Goal: Transaction & Acquisition: Purchase product/service

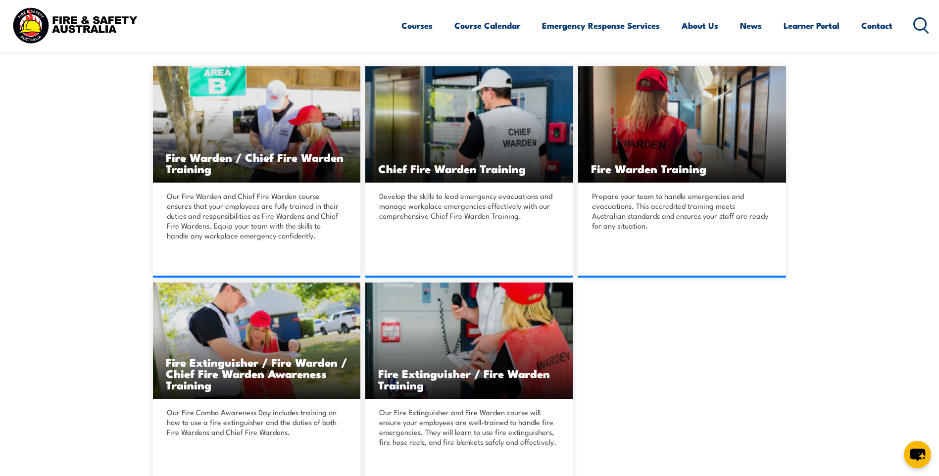
click at [81, 31] on img at bounding box center [75, 25] width 130 height 43
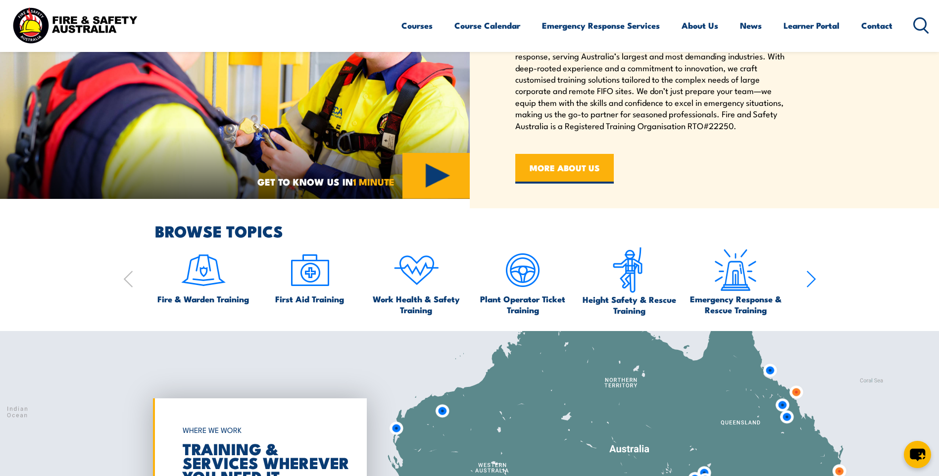
scroll to position [544, 0]
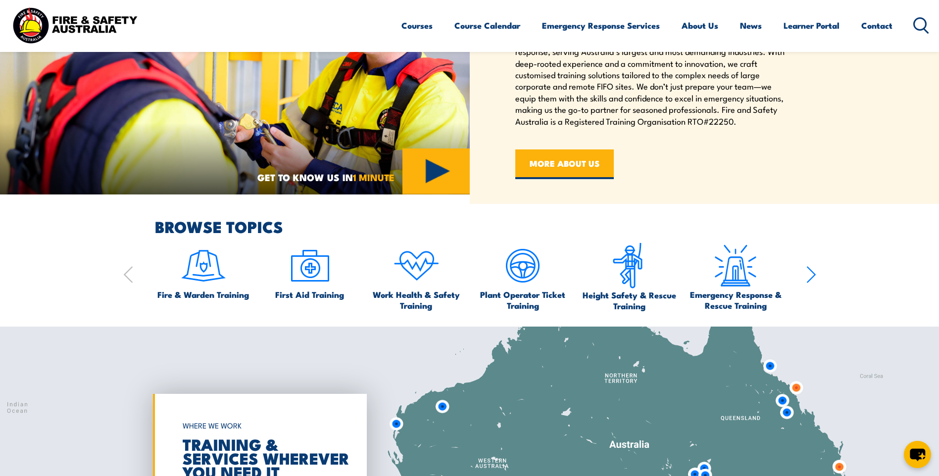
click at [810, 275] on icon "button" at bounding box center [811, 275] width 10 height 20
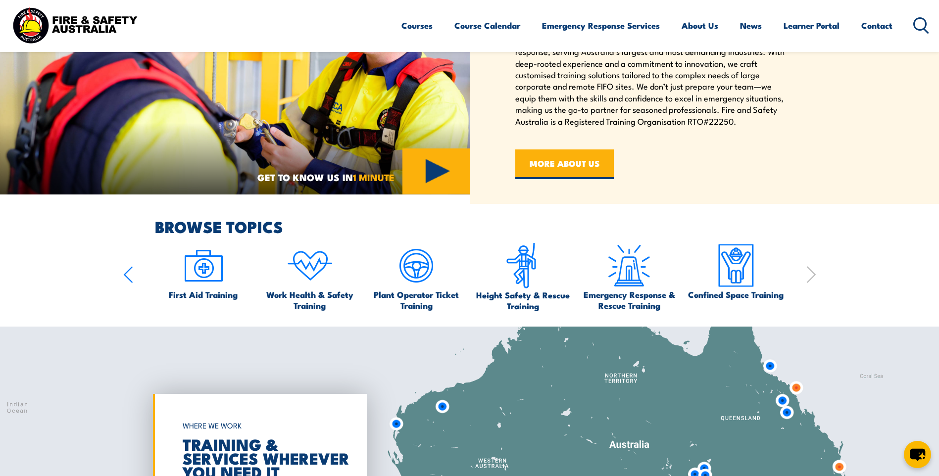
click at [130, 272] on icon "button" at bounding box center [128, 275] width 10 height 20
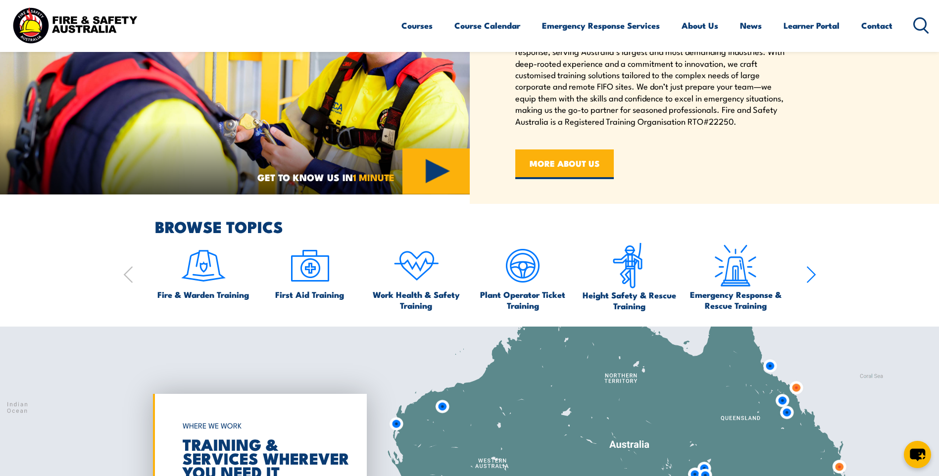
click at [131, 272] on icon "button" at bounding box center [128, 275] width 10 height 20
click at [222, 278] on img at bounding box center [203, 266] width 47 height 47
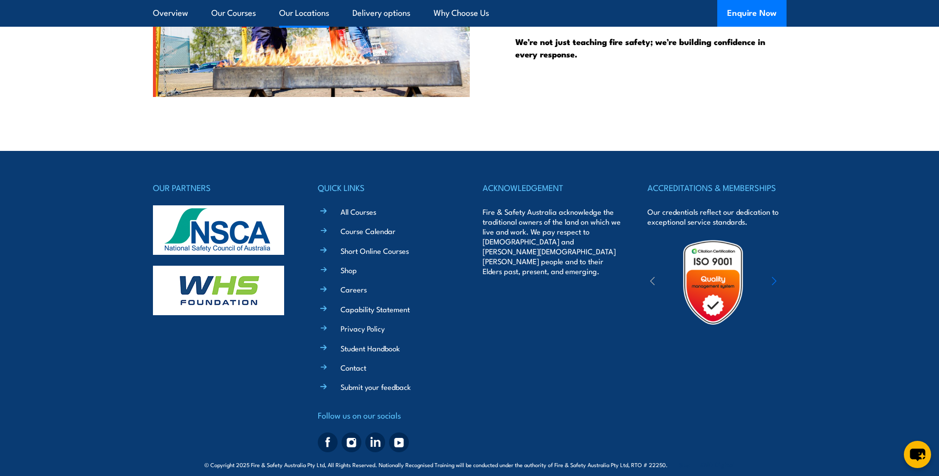
scroll to position [2624, 0]
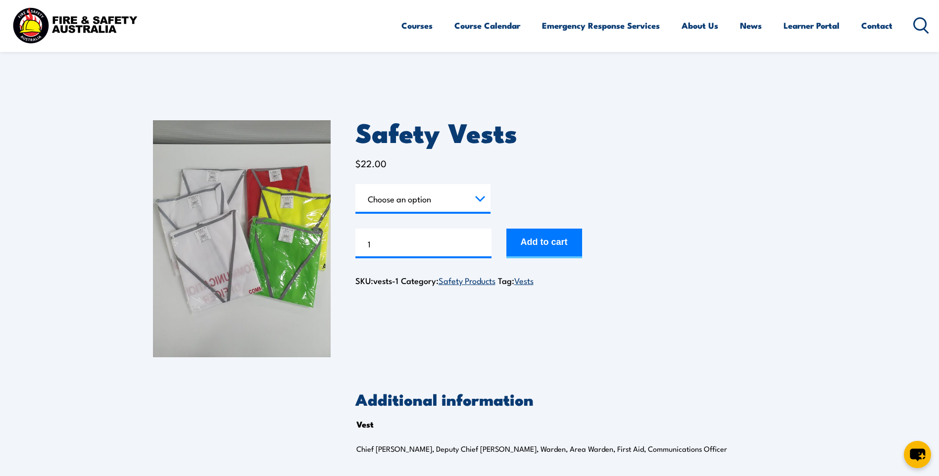
click at [467, 203] on select "Choose an option Chief [PERSON_NAME] Deputy Chief Warden Warden Area Warden Fir…" at bounding box center [422, 199] width 135 height 30
click at [355, 184] on select "Choose an option Chief [PERSON_NAME] Deputy Chief Warden Warden Area Warden Fir…" at bounding box center [422, 199] width 135 height 30
select select "Chief Warden"
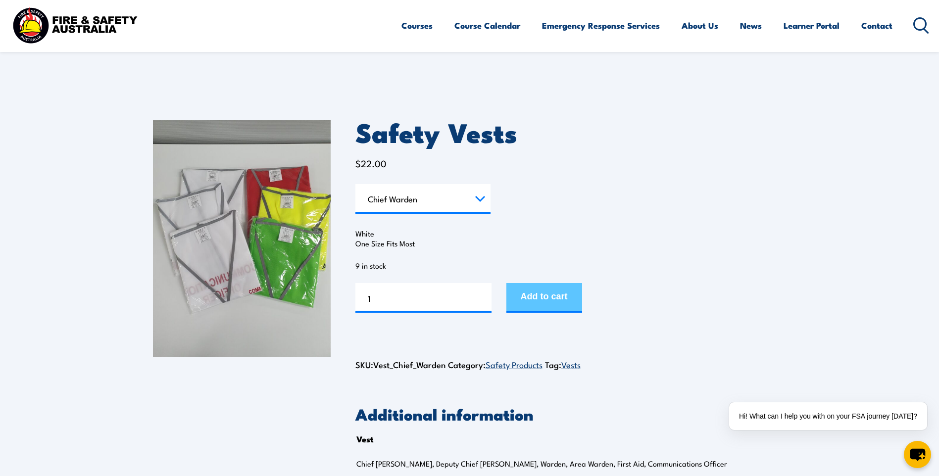
click at [554, 301] on button "Add to cart" at bounding box center [544, 298] width 76 height 30
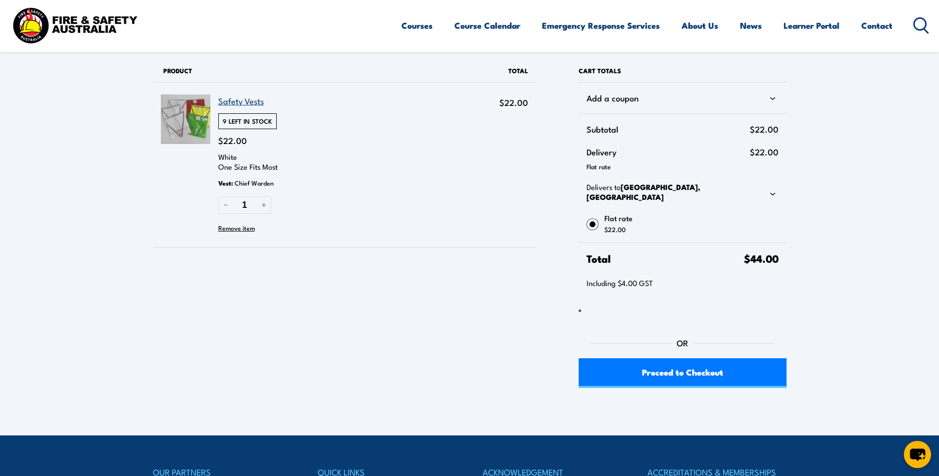
click at [195, 119] on img at bounding box center [185, 119] width 49 height 49
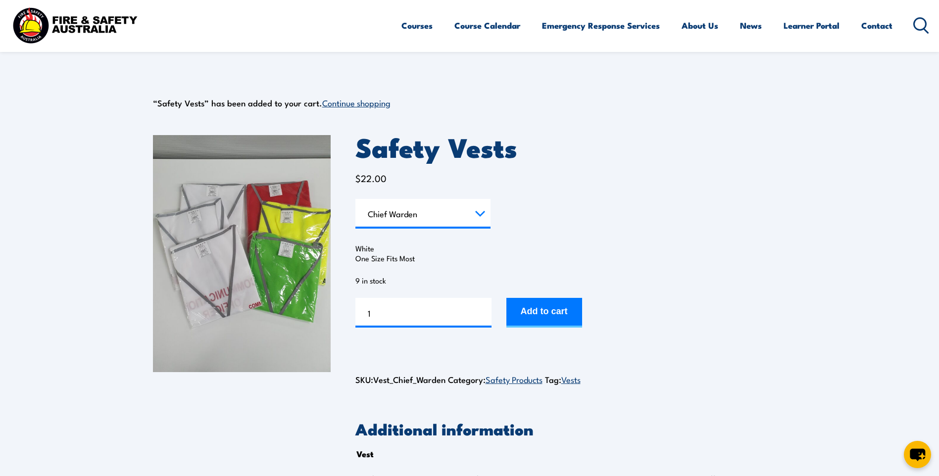
click at [453, 222] on select "Choose an option Chief Warden Deputy Chief Warden Warden Area Warden First Aid …" at bounding box center [422, 214] width 135 height 30
click at [355, 199] on select "Choose an option Chief Warden Deputy Chief Warden Warden Area Warden First Aid …" at bounding box center [422, 214] width 135 height 30
select select "Warden"
click at [451, 309] on input "1" at bounding box center [423, 313] width 136 height 30
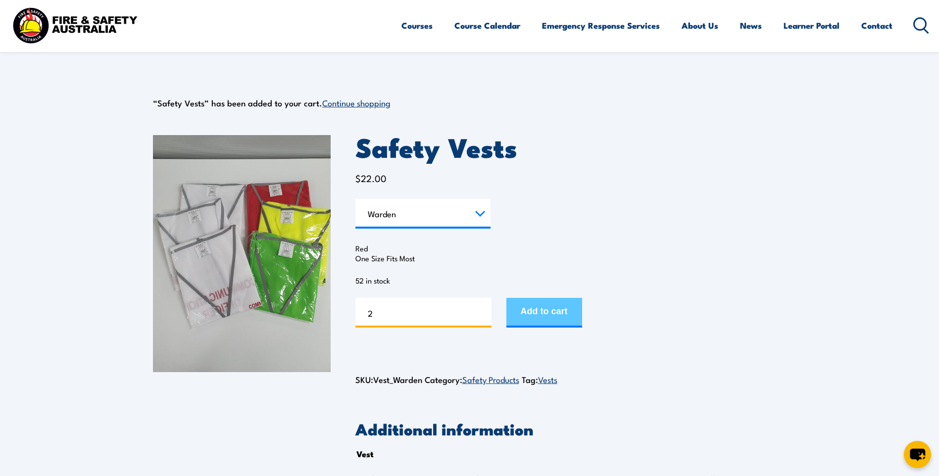
type input "2"
click at [562, 314] on button "Add to cart" at bounding box center [544, 313] width 76 height 30
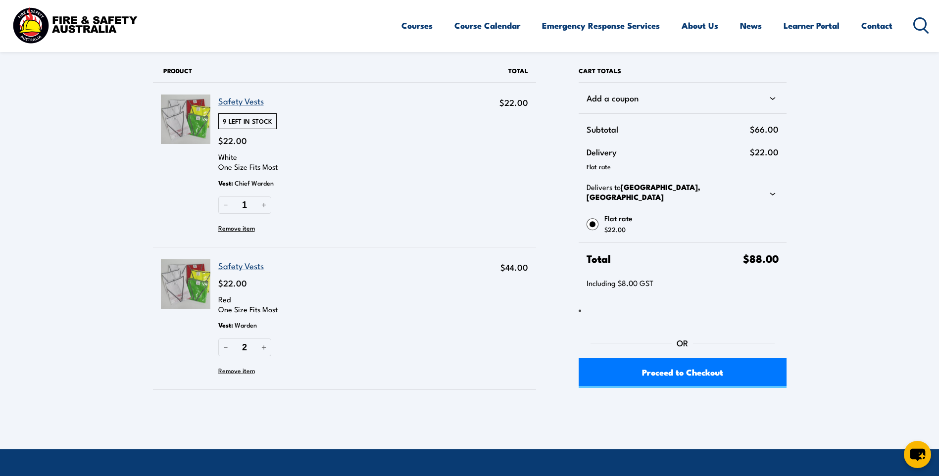
click at [238, 102] on link "Safety Vests" at bounding box center [241, 101] width 46 height 12
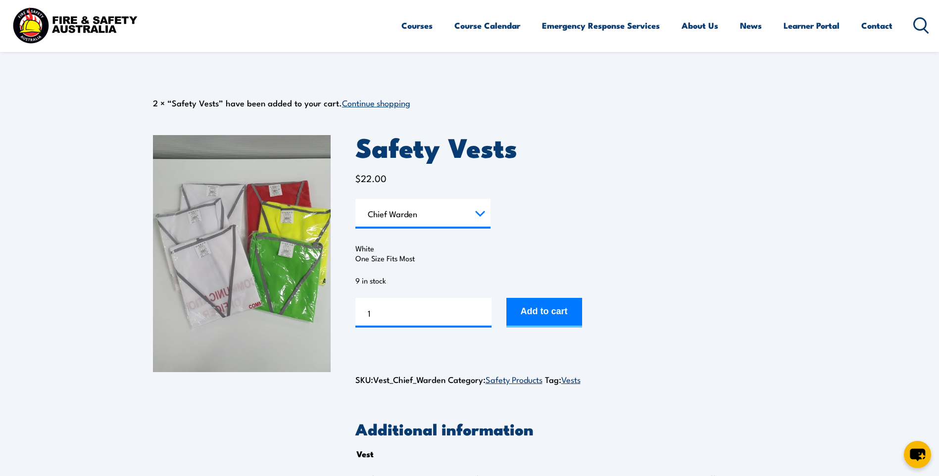
click at [412, 221] on select "Choose an option Chief Warden Deputy Chief Warden Warden Area Warden First Aid …" at bounding box center [422, 214] width 135 height 30
click at [355, 199] on select "Choose an option Chief Warden Deputy Chief Warden Warden Area Warden First Aid …" at bounding box center [422, 214] width 135 height 30
select select "Deputy Chief Warden"
click at [529, 315] on button "Add to cart" at bounding box center [544, 313] width 76 height 30
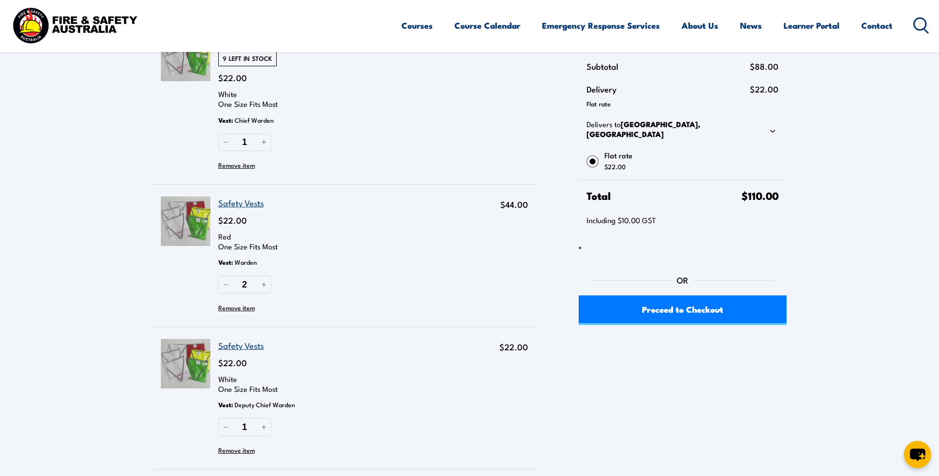
scroll to position [62, 0]
click at [256, 207] on link "Safety Vests" at bounding box center [241, 203] width 46 height 12
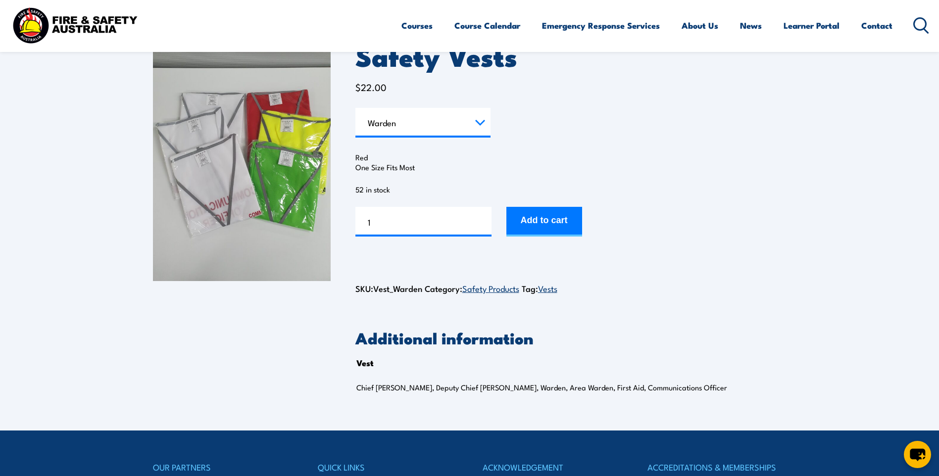
scroll to position [84, 0]
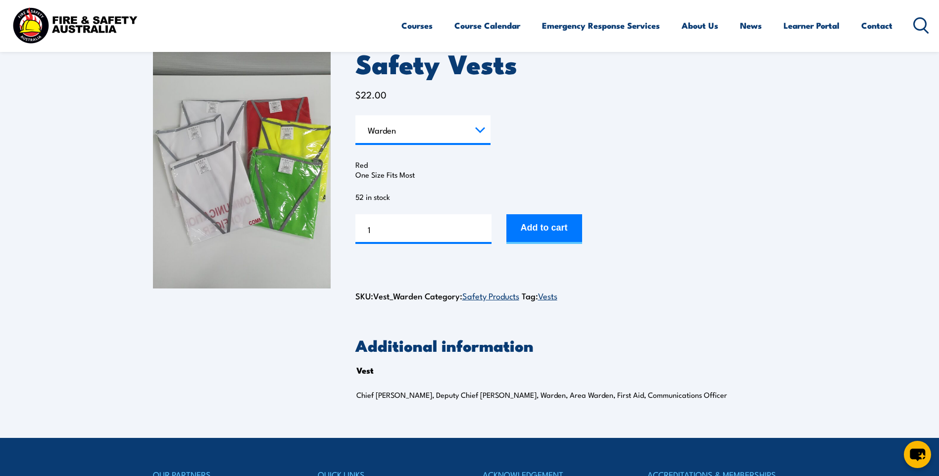
click at [496, 294] on link "Safety Products" at bounding box center [490, 296] width 57 height 12
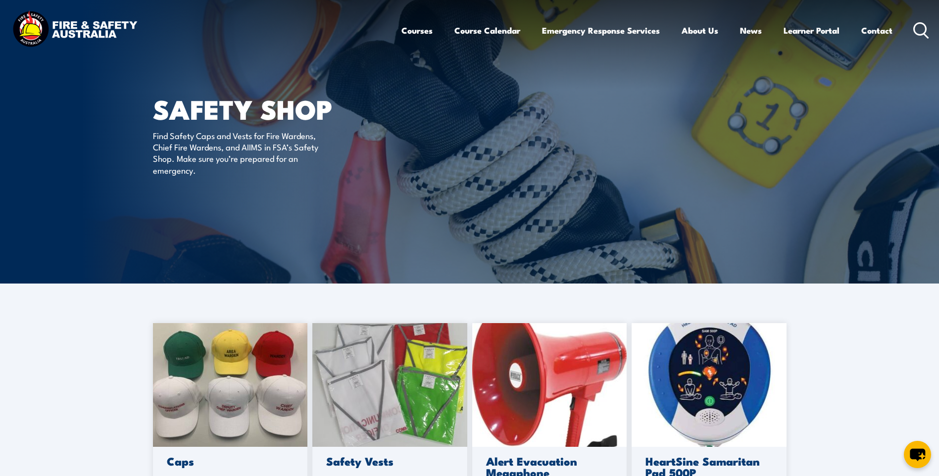
click at [560, 109] on article "SAFETY SHOP Find Safety Caps and Vests for Fire Wardens, Chief Fire Wardens, an…" at bounding box center [469, 142] width 633 height 284
click at [418, 366] on img at bounding box center [389, 385] width 155 height 124
click at [249, 400] on img at bounding box center [230, 385] width 155 height 124
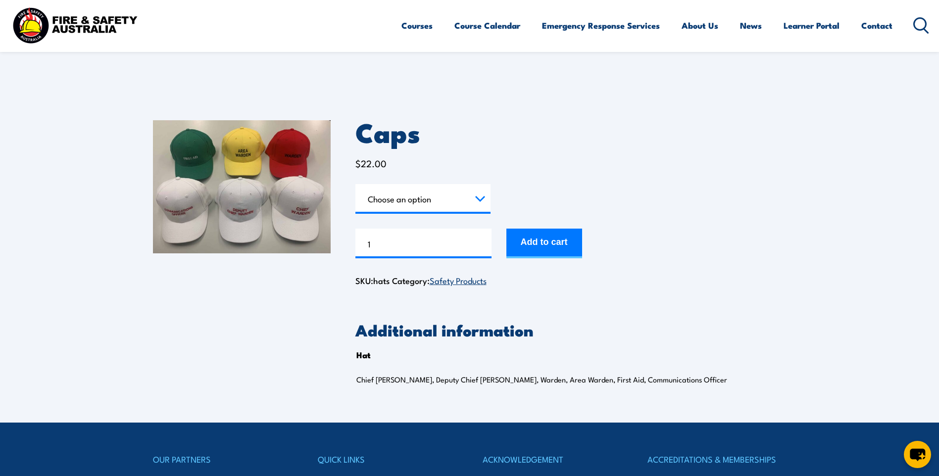
click at [423, 208] on select "Choose an option Chief Warden Deputy Chief Warden Warden Area Warden First Aid …" at bounding box center [422, 199] width 135 height 30
click at [355, 184] on select "Choose an option Chief [PERSON_NAME] Deputy Chief Warden Warden Area Warden Fir…" at bounding box center [422, 199] width 135 height 30
select select "Deputy Chief Warden"
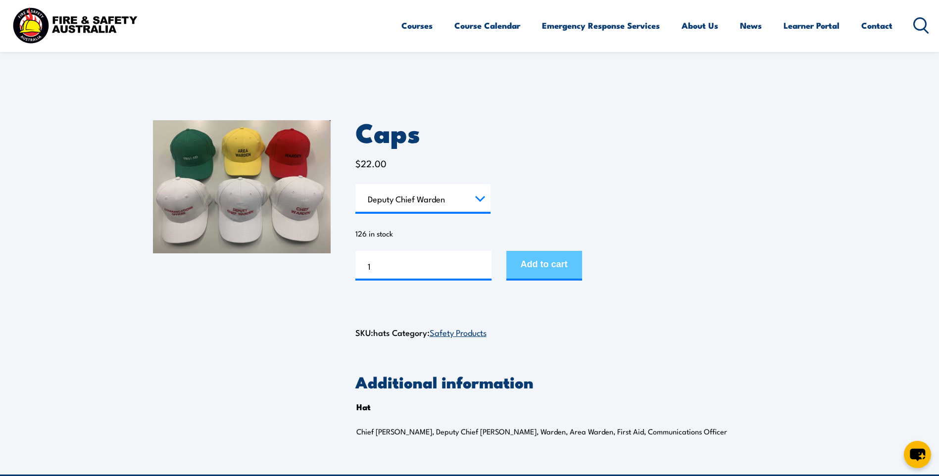
click at [543, 272] on button "Add to cart" at bounding box center [544, 266] width 76 height 30
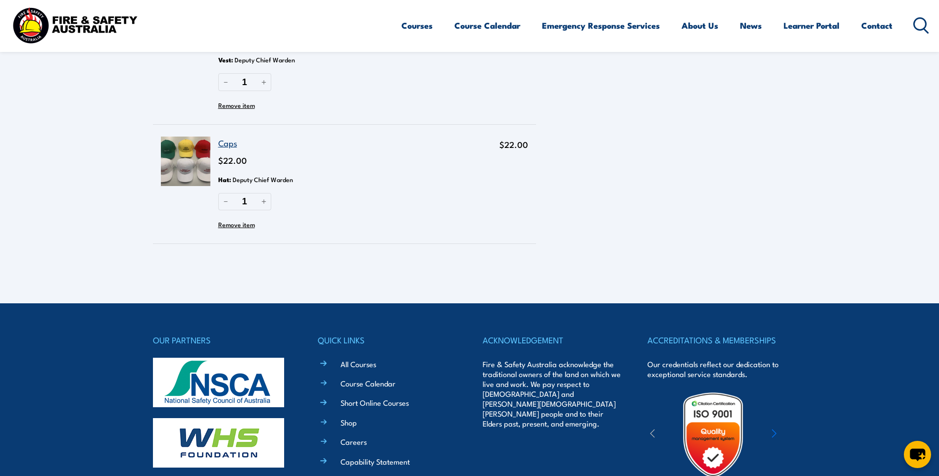
scroll to position [408, 0]
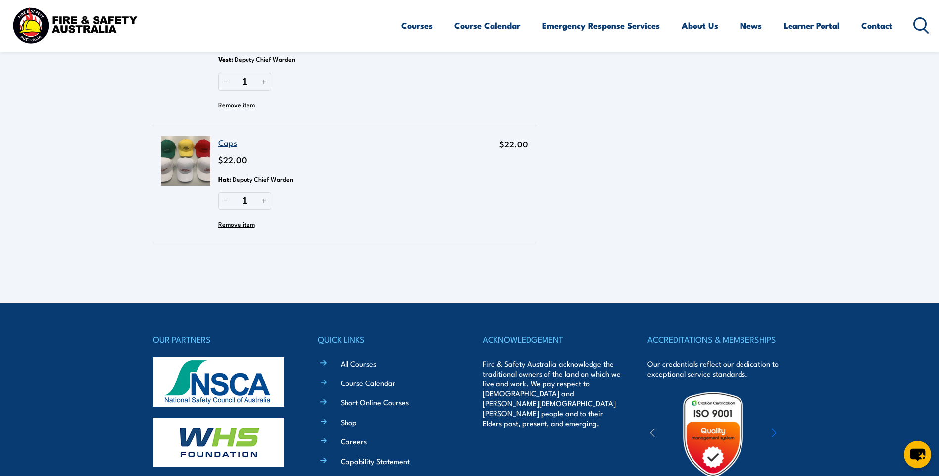
click at [228, 146] on link "Caps" at bounding box center [227, 142] width 19 height 12
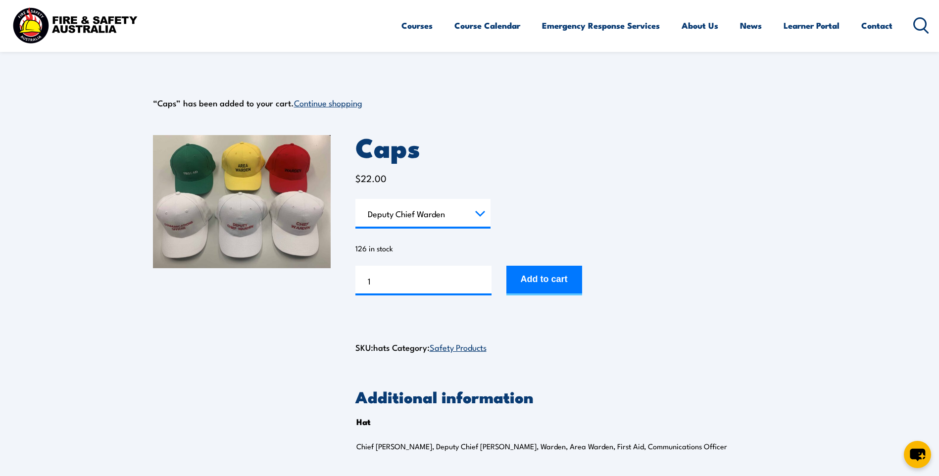
click at [429, 216] on select "Choose an option Chief Warden Deputy Chief Warden Warden Area Warden First Aid …" at bounding box center [422, 214] width 135 height 30
click at [355, 199] on select "Choose an option Chief Warden Deputy Chief Warden Warden Area Warden First Aid …" at bounding box center [422, 214] width 135 height 30
select select "Chief Warden"
click at [520, 275] on button "Add to cart" at bounding box center [544, 281] width 76 height 30
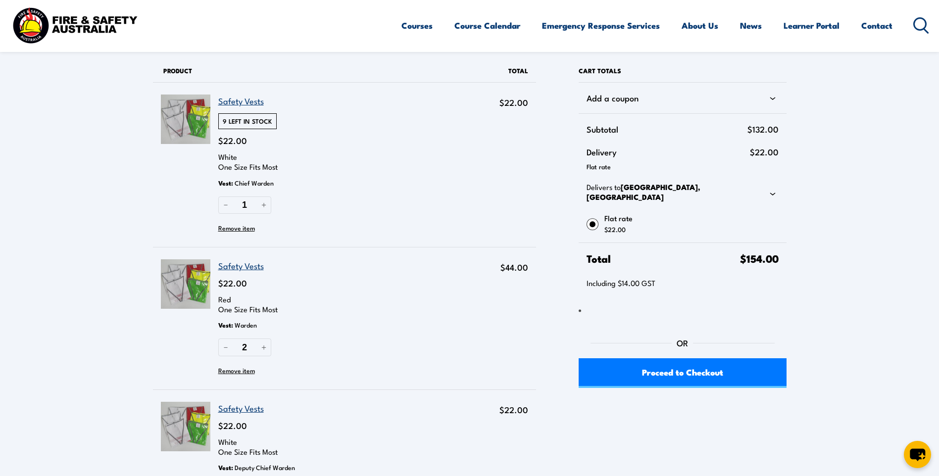
click at [238, 105] on link "Safety Vests" at bounding box center [241, 101] width 46 height 12
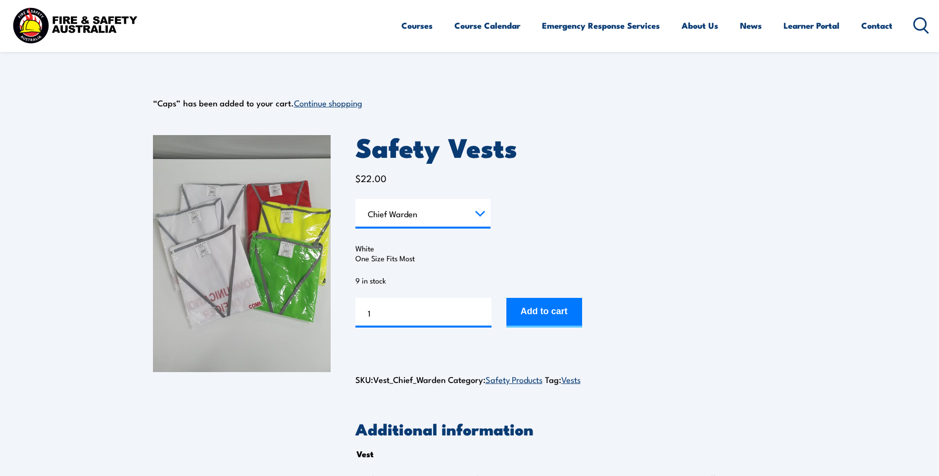
click at [404, 222] on select "Choose an option Chief [PERSON_NAME] Deputy Chief Warden Warden Area Warden Fir…" at bounding box center [422, 214] width 135 height 30
click at [355, 199] on select "Choose an option Chief [PERSON_NAME] Deputy Chief Warden Warden Area Warden Fir…" at bounding box center [422, 214] width 135 height 30
select select "Warden"
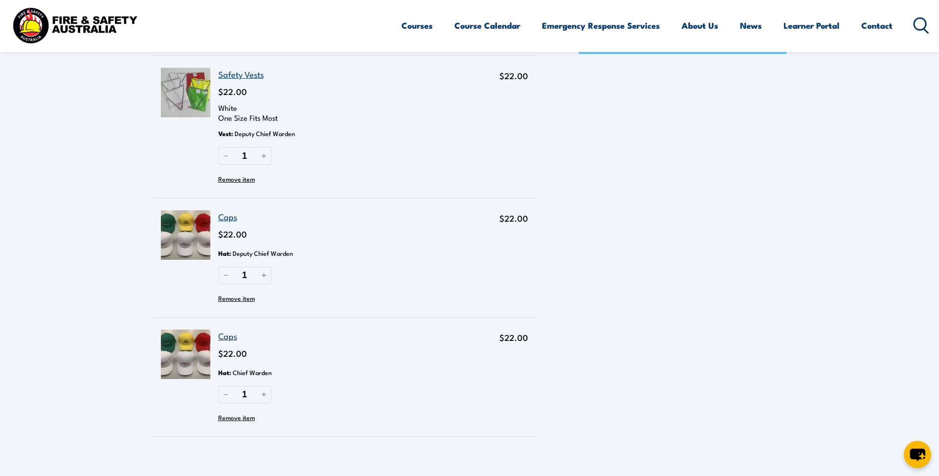
scroll to position [346, 0]
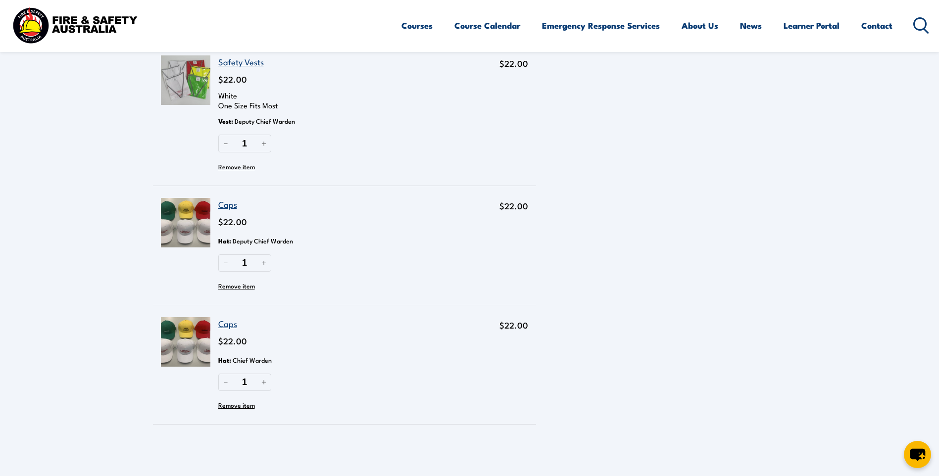
click at [230, 325] on link "Caps" at bounding box center [227, 323] width 19 height 12
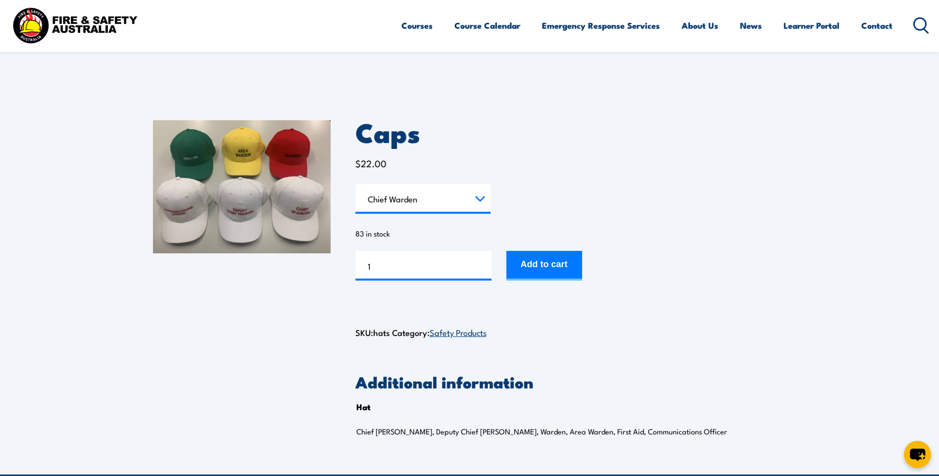
click at [379, 211] on select "Choose an option Chief [PERSON_NAME] Deputy Chief Warden Warden Area Warden Fir…" at bounding box center [422, 199] width 135 height 30
click at [355, 184] on select "Choose an option Chief [PERSON_NAME] Deputy Chief Warden Warden Area Warden Fir…" at bounding box center [422, 199] width 135 height 30
select select "Warden"
click at [410, 263] on input "1" at bounding box center [423, 266] width 136 height 30
type input "2"
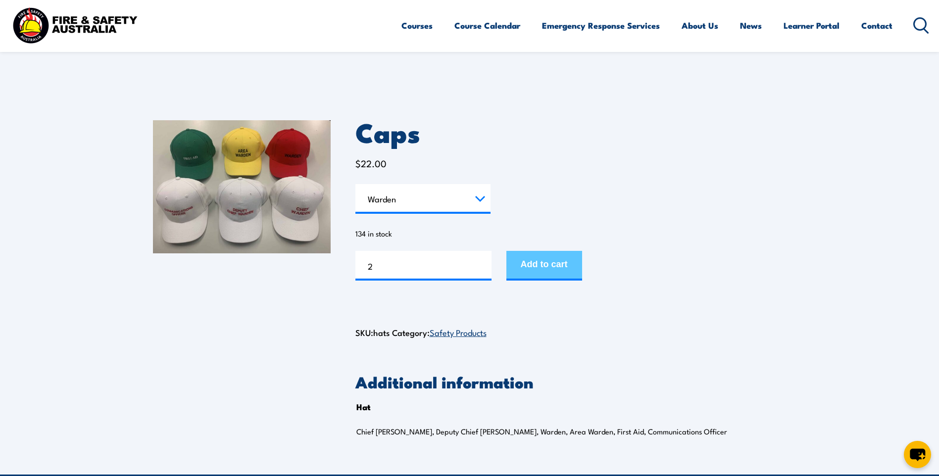
click at [545, 261] on button "Add to cart" at bounding box center [544, 266] width 76 height 30
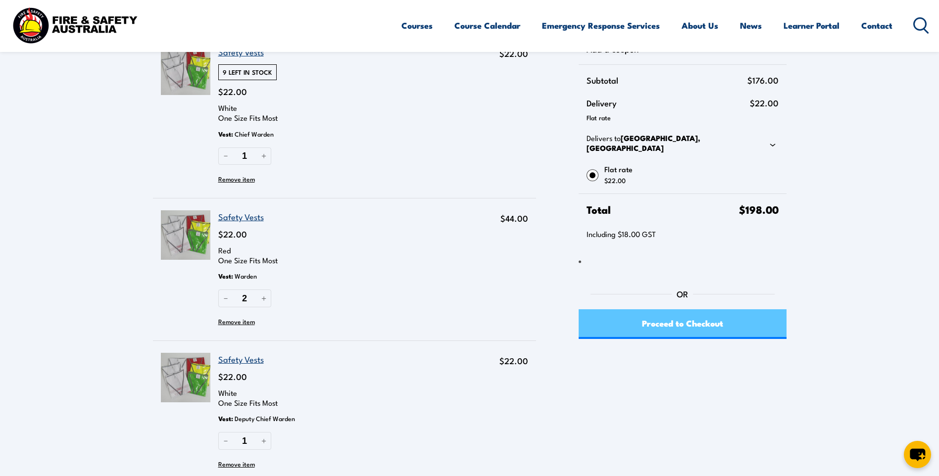
scroll to position [49, 0]
click at [670, 324] on span "Proceed to Checkout" at bounding box center [682, 322] width 81 height 26
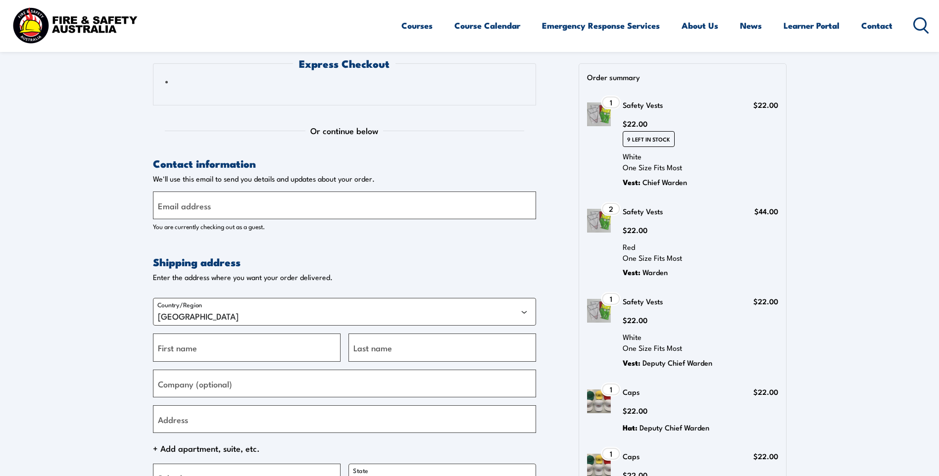
select select "VIC"
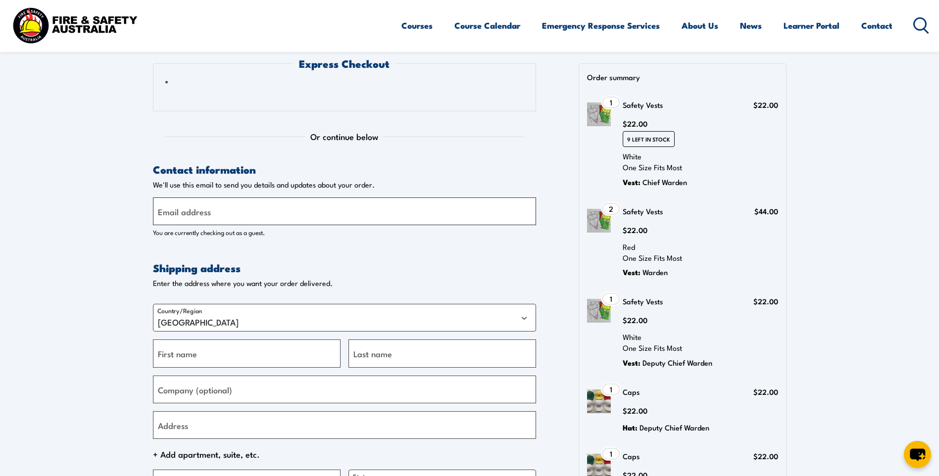
click at [319, 214] on input "Email address" at bounding box center [344, 211] width 383 height 28
type input "[EMAIL_ADDRESS][DOMAIN_NAME]"
type input "Kloe"
type input "Gosper"
type input "GARDEN CITY PLASTICS"
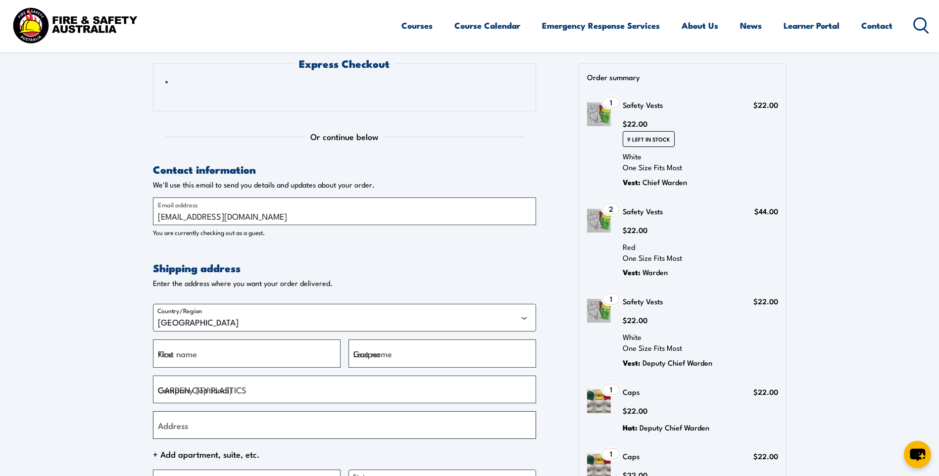
type input "4-6 PINNACLE PLACE"
type input "SOMERSBY"
select select "NSW"
type input "2250"
type input "+61243439204"
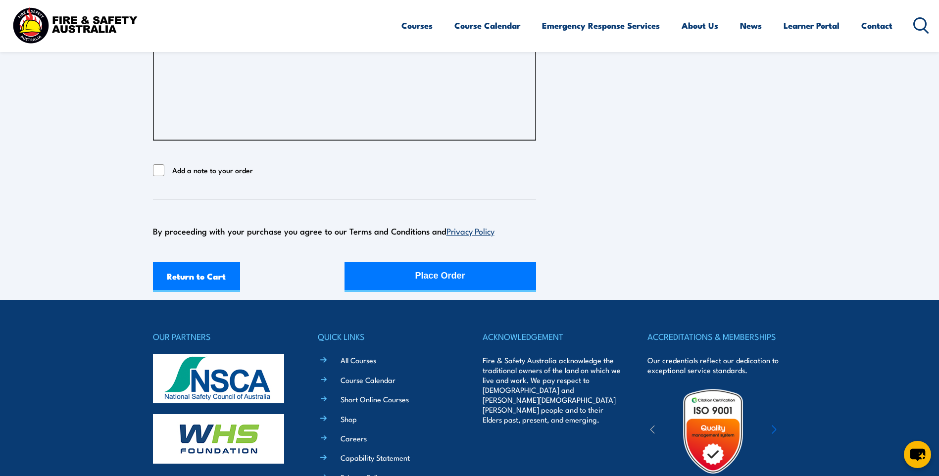
scroll to position [681, 0]
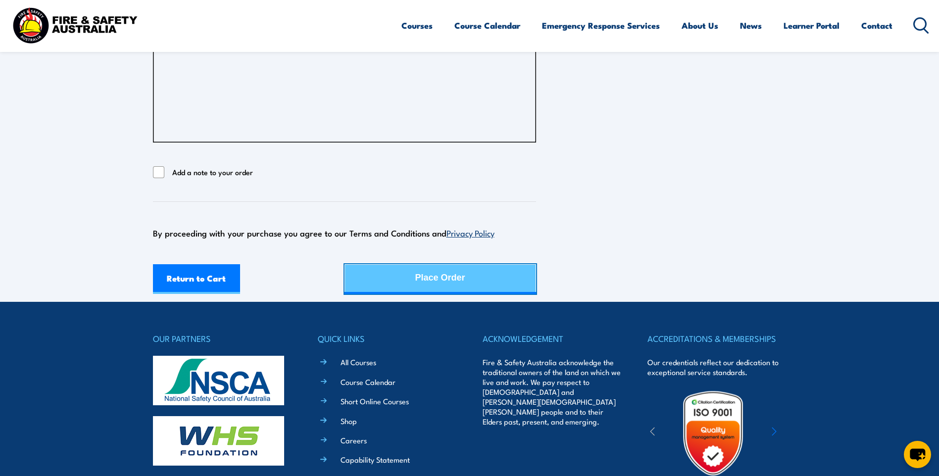
click at [366, 276] on button "Place Order" at bounding box center [440, 279] width 192 height 30
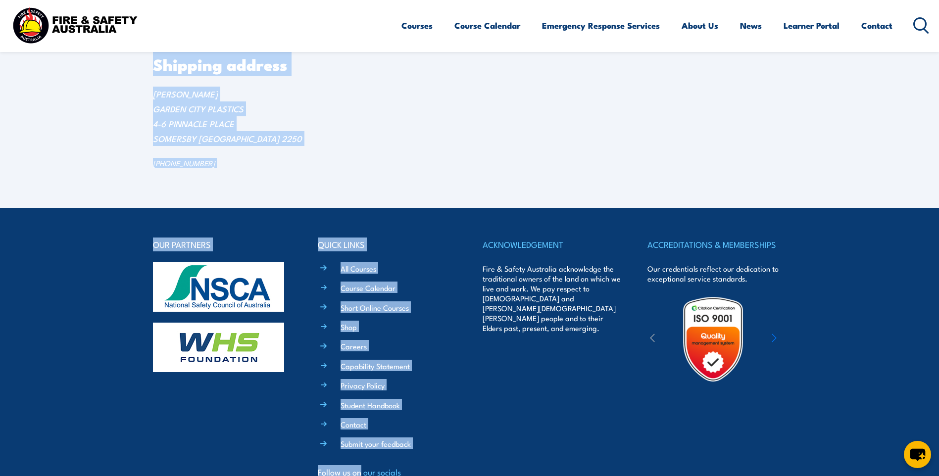
scroll to position [770, 0]
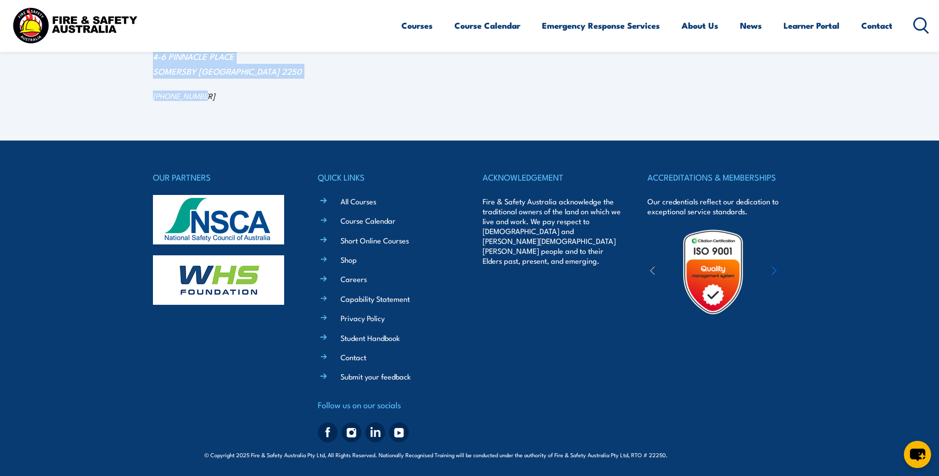
drag, startPoint x: 149, startPoint y: 66, endPoint x: 325, endPoint y: 86, distance: 176.8
copy div "Lorem ips. Dolo sitam con adip elitsedd. Eiusm tempor: 20513 Inci: Utlaboree 26…"
